Goal: Task Accomplishment & Management: Use online tool/utility

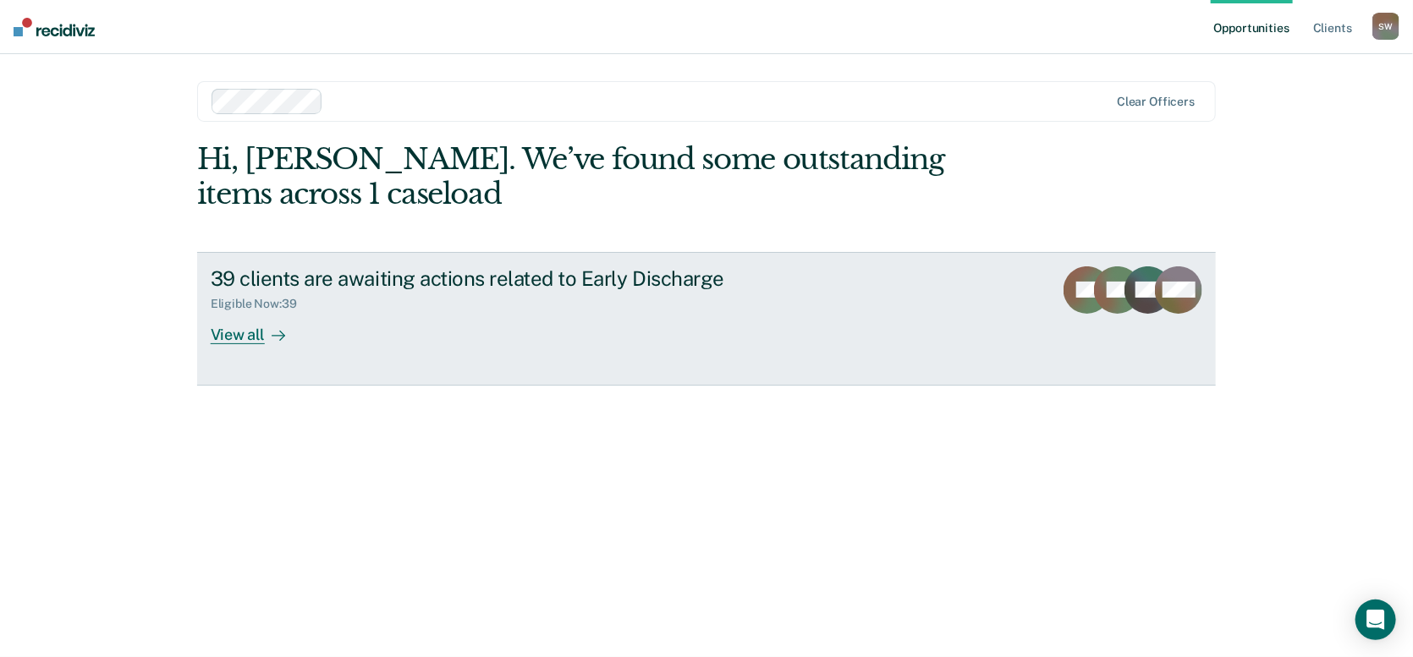
click at [240, 339] on div "View all" at bounding box center [258, 327] width 95 height 33
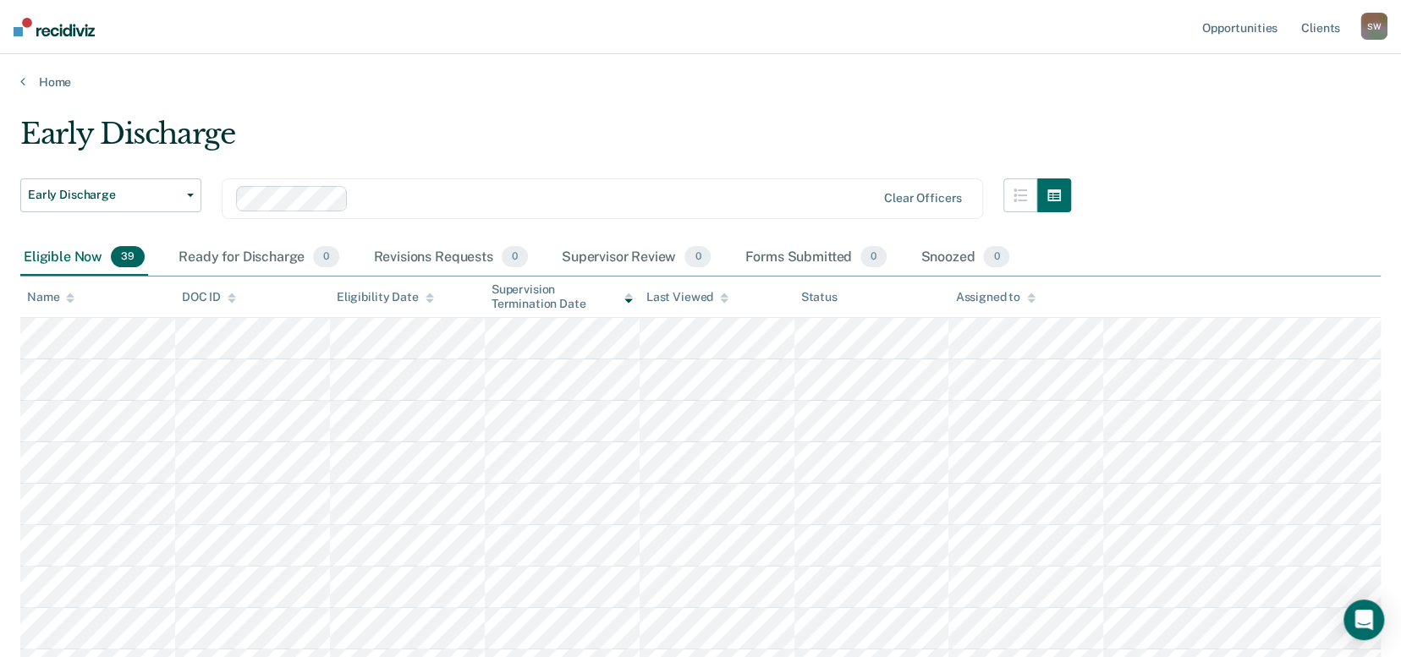
click at [203, 294] on div "DOC ID" at bounding box center [209, 297] width 54 height 14
click at [207, 295] on div "DOC ID" at bounding box center [209, 297] width 54 height 14
click at [199, 294] on div "DOC ID" at bounding box center [209, 297] width 54 height 14
click at [34, 300] on div "Name" at bounding box center [50, 297] width 47 height 14
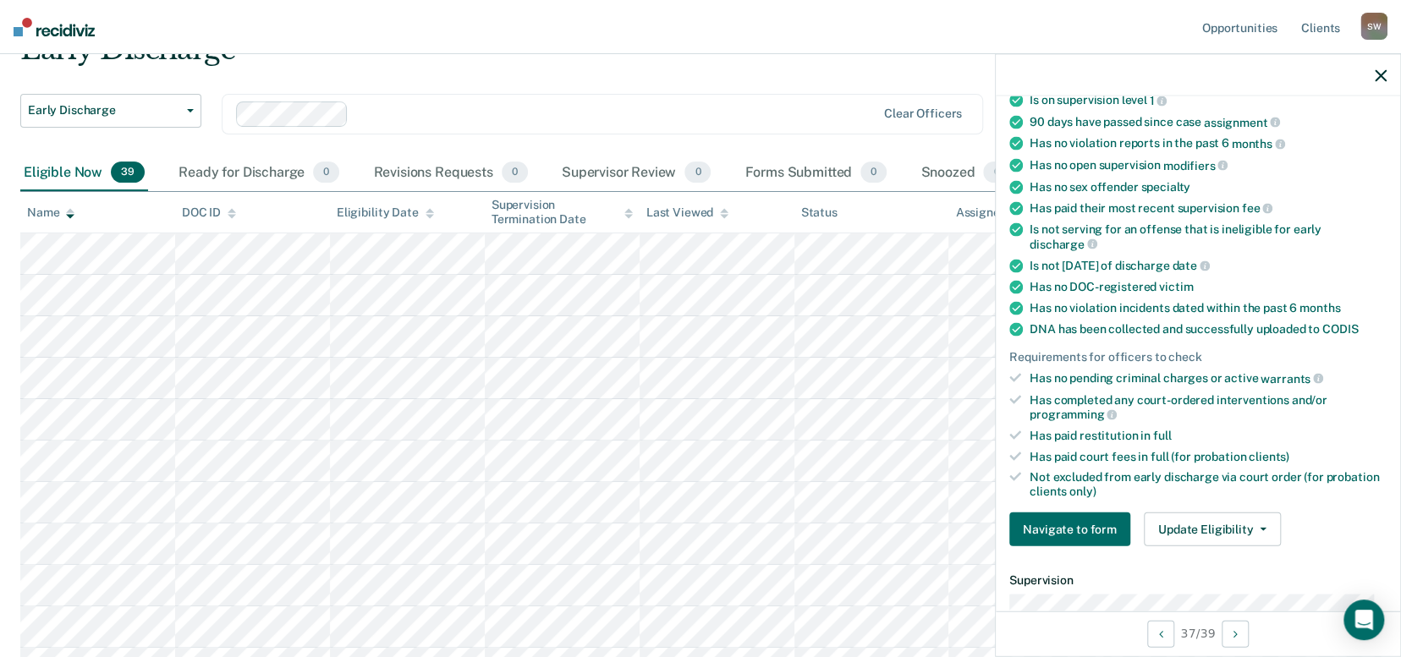
scroll to position [169, 0]
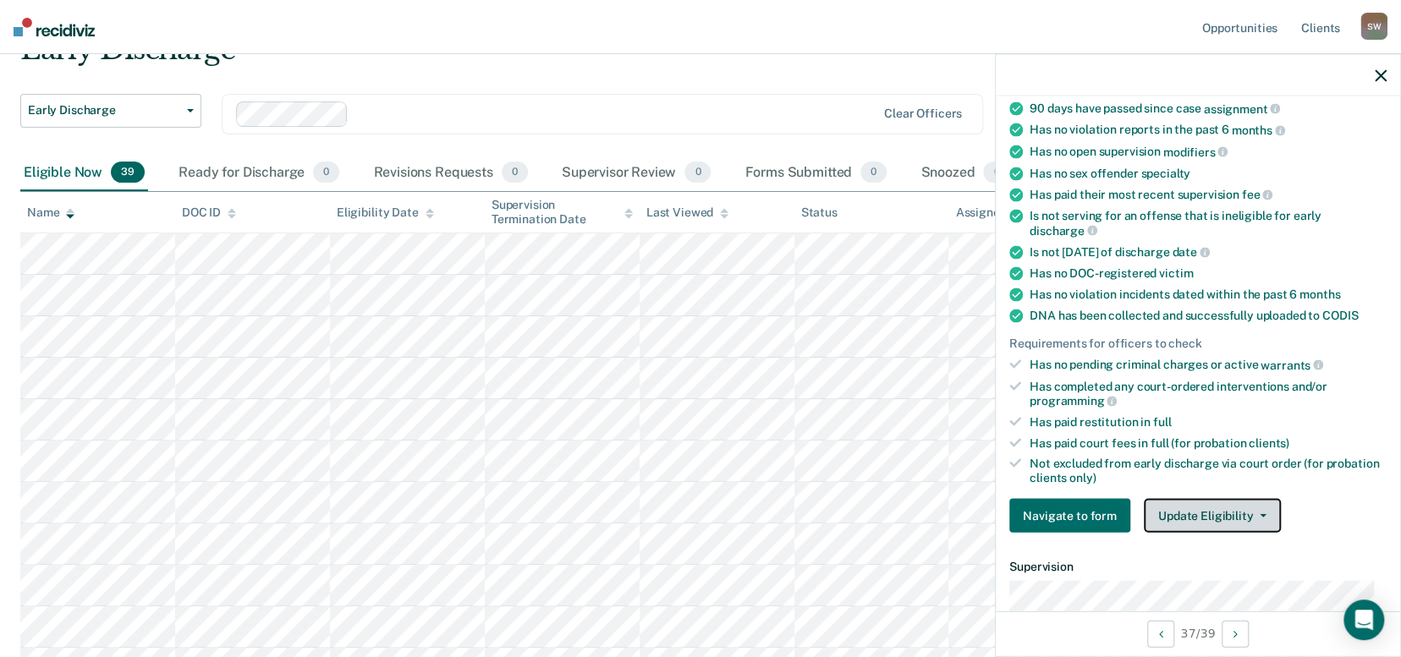
click at [1193, 505] on button "Update Eligibility" at bounding box center [1212, 516] width 137 height 34
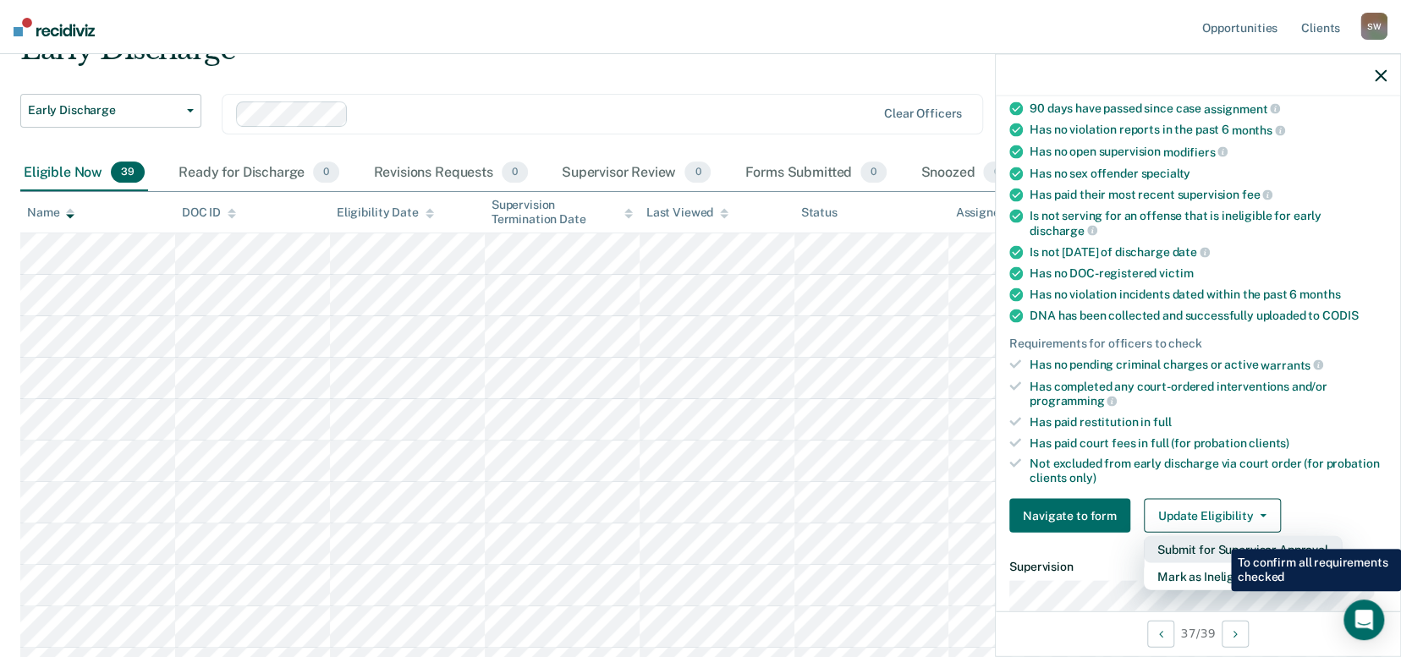
click at [1218, 536] on button "Submit for Supervisor Approval" at bounding box center [1243, 549] width 198 height 27
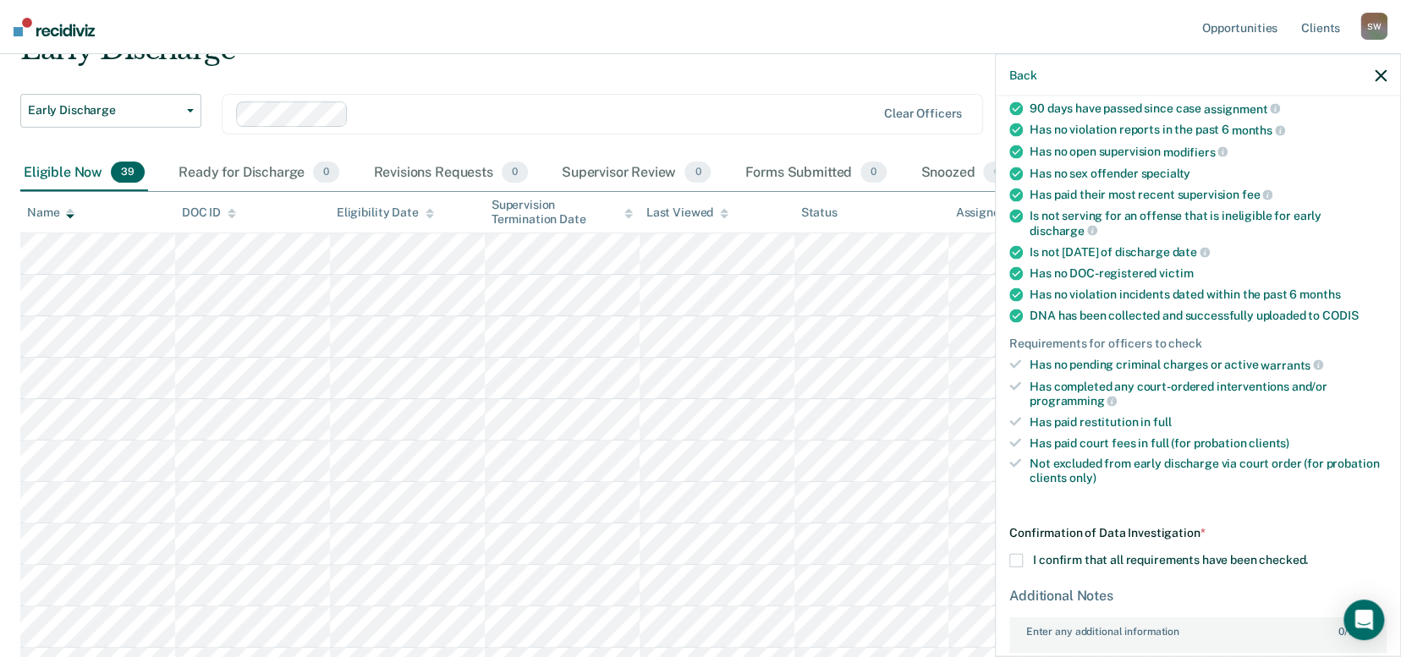
click at [1020, 553] on span at bounding box center [1016, 560] width 14 height 14
click at [1308, 553] on input "I confirm that all requirements have been checked." at bounding box center [1308, 553] width 0 height 0
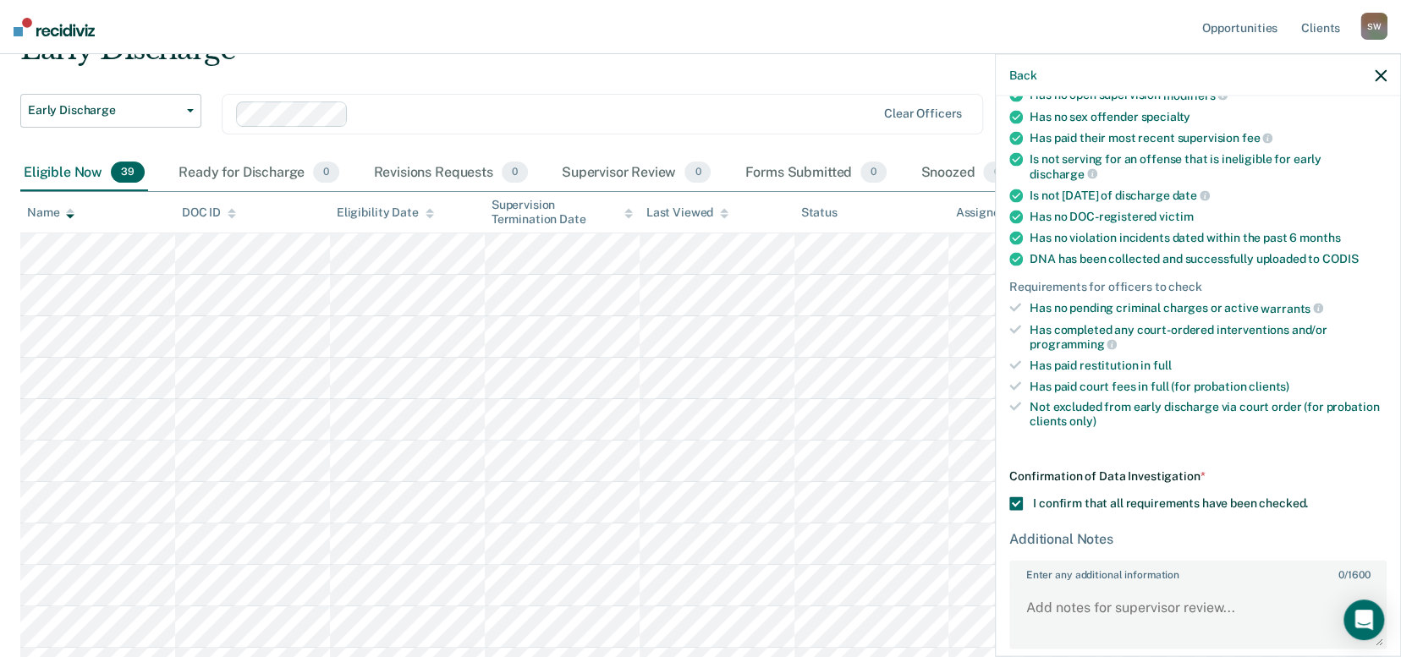
scroll to position [292, 0]
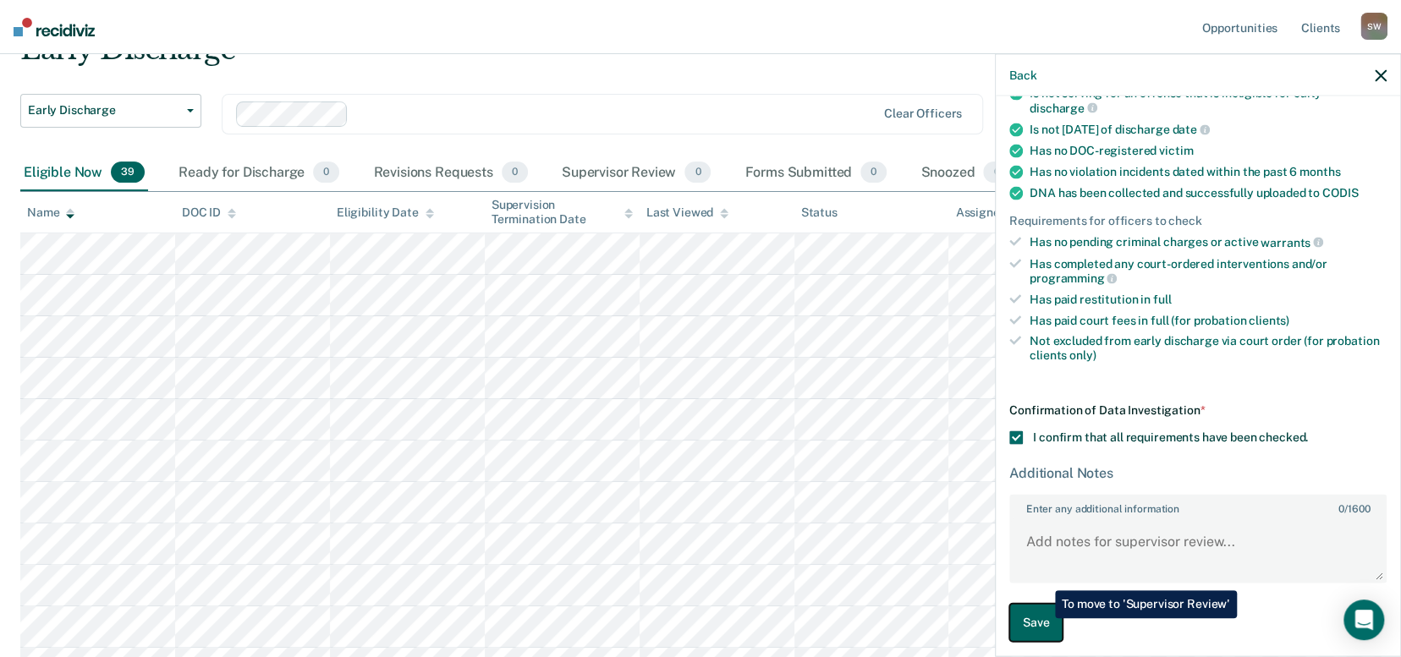
click at [1042, 619] on button "Save" at bounding box center [1035, 622] width 53 height 38
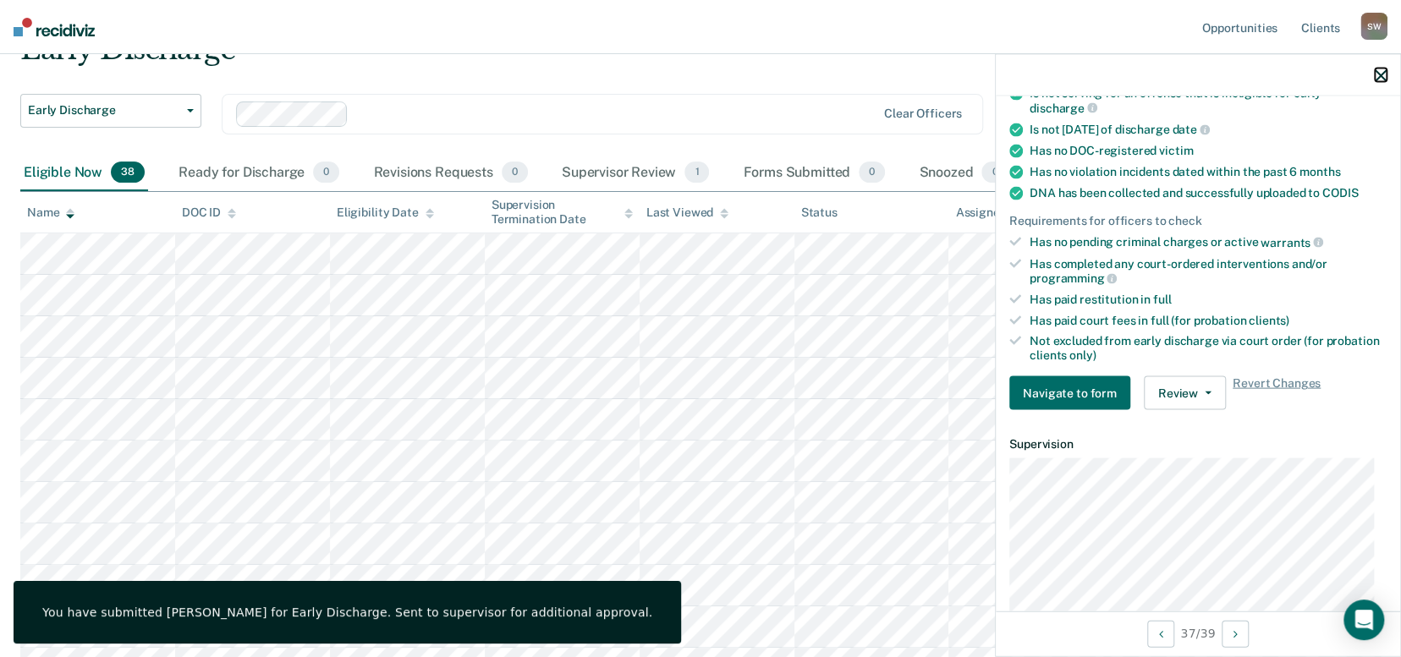
click at [1383, 72] on icon "button" at bounding box center [1381, 75] width 12 height 12
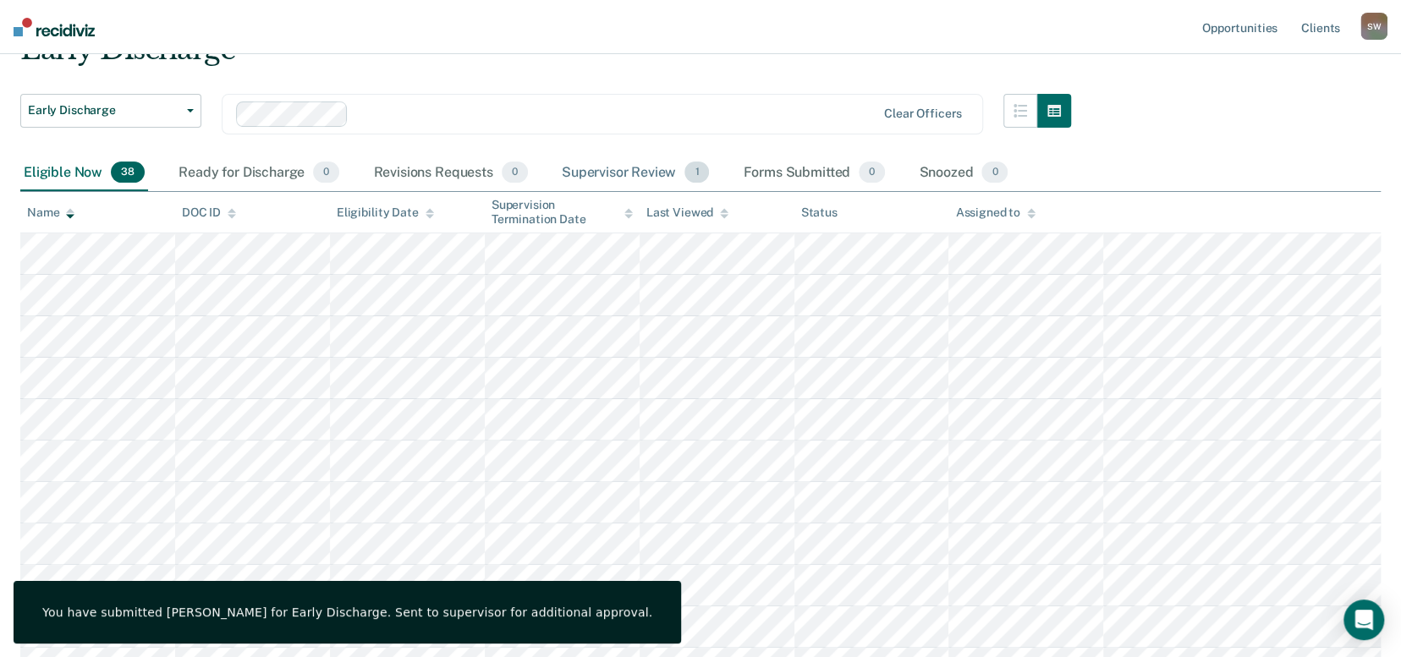
click at [652, 179] on div "Supervisor Review 1" at bounding box center [635, 173] width 155 height 37
